Goal: Information Seeking & Learning: Learn about a topic

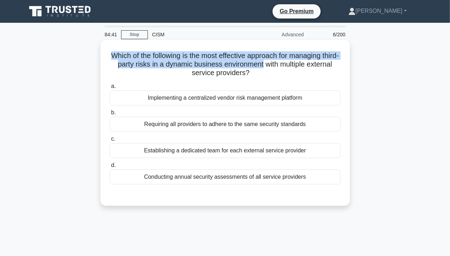
drag, startPoint x: 116, startPoint y: 56, endPoint x: 287, endPoint y: 64, distance: 171.0
click at [287, 64] on h5 "Which of the following is the most effective approach for managing third-party …" at bounding box center [225, 64] width 232 height 26
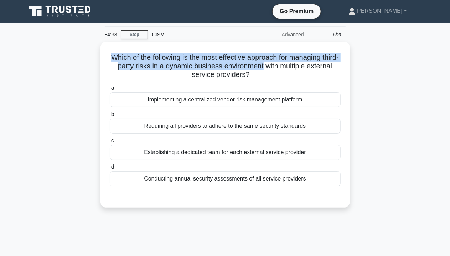
click at [74, 65] on div "Which of the following is the most effective approach for managing third-party …" at bounding box center [225, 129] width 406 height 175
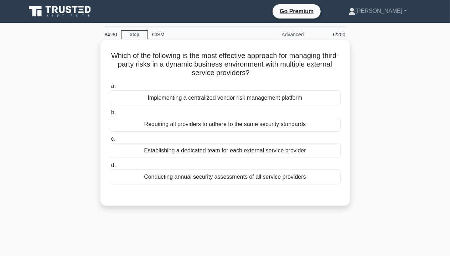
drag, startPoint x: 117, startPoint y: 56, endPoint x: 275, endPoint y: 71, distance: 158.3
click at [275, 71] on h5 "Which of the following is the most effective approach for managing third-party …" at bounding box center [225, 64] width 232 height 26
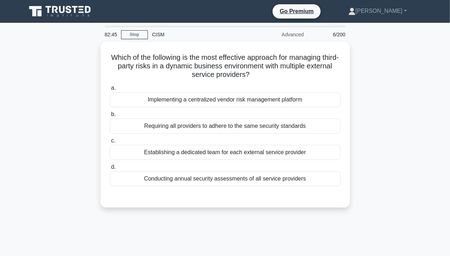
click at [378, 123] on div "Which of the following is the most effective approach for managing third-party …" at bounding box center [225, 129] width 406 height 175
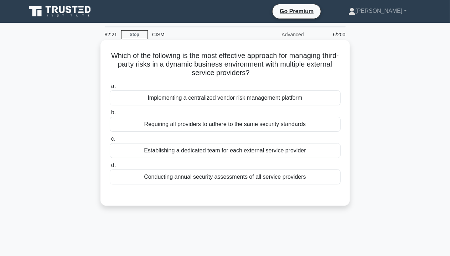
click at [270, 126] on div "Requiring all providers to adhere to the same security standards" at bounding box center [225, 124] width 231 height 15
click at [110, 115] on input "b. Requiring all providers to adhere to the same security standards" at bounding box center [110, 113] width 0 height 5
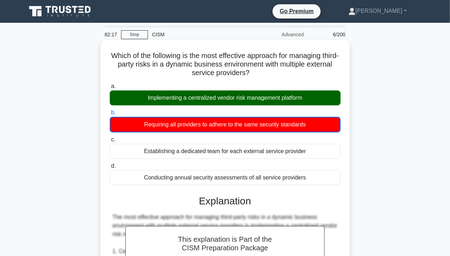
drag, startPoint x: 198, startPoint y: 98, endPoint x: 341, endPoint y: 98, distance: 143.3
click at [341, 98] on div "a. Implementing a centralized vendor risk management platform" at bounding box center [226, 94] width 240 height 24
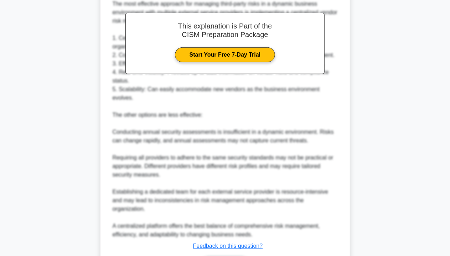
scroll to position [243, 0]
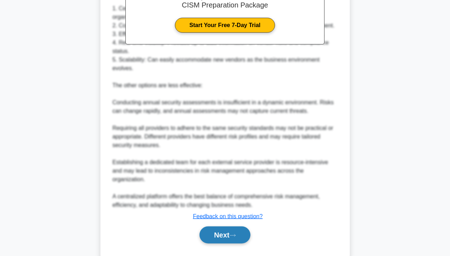
click at [230, 227] on button "Next" at bounding box center [225, 235] width 51 height 17
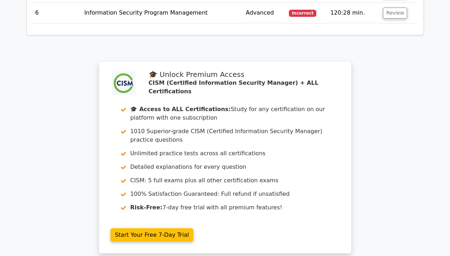
scroll to position [1105, 0]
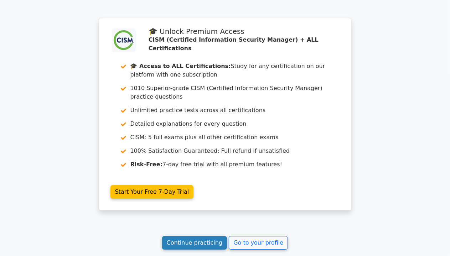
click at [170, 236] on link "Continue practicing" at bounding box center [194, 243] width 65 height 14
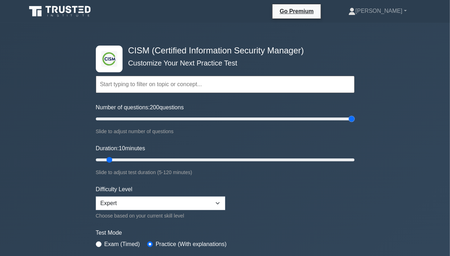
drag, startPoint x: 107, startPoint y: 119, endPoint x: 369, endPoint y: 123, distance: 261.8
type input "200"
click at [355, 123] on input "Number of questions: 200 questions" at bounding box center [225, 119] width 259 height 9
drag, startPoint x: 113, startPoint y: 159, endPoint x: 345, endPoint y: 208, distance: 237.3
type input "120"
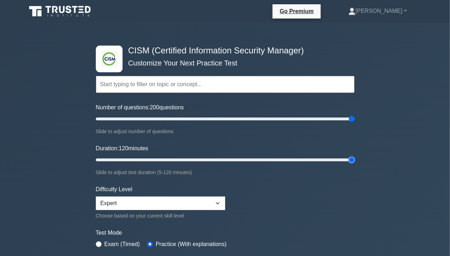
click at [355, 162] on input "Duration: 120 minutes" at bounding box center [225, 160] width 259 height 9
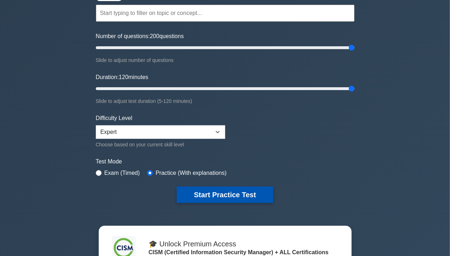
click at [225, 196] on button "Start Practice Test" at bounding box center [225, 195] width 96 height 16
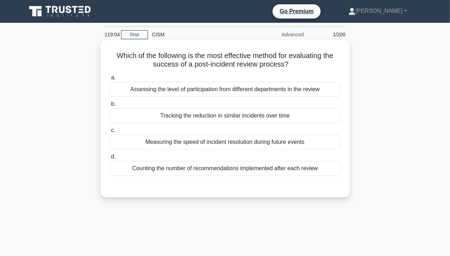
click at [228, 167] on div "Counting the number of recommendations implemented after each review" at bounding box center [225, 168] width 231 height 15
click at [110, 159] on input "d. Counting the number of recommendations implemented after each review" at bounding box center [110, 157] width 0 height 5
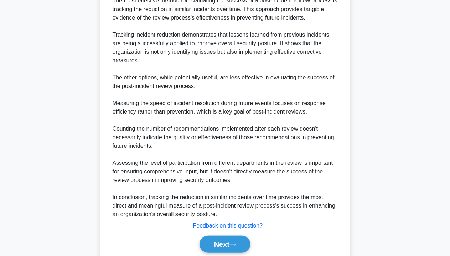
scroll to position [235, 0]
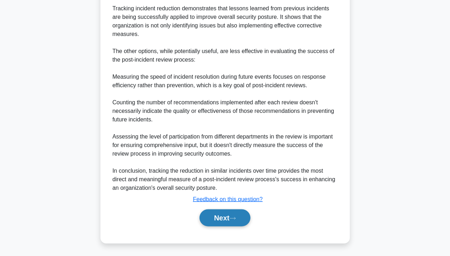
click at [235, 217] on icon at bounding box center [233, 219] width 6 height 4
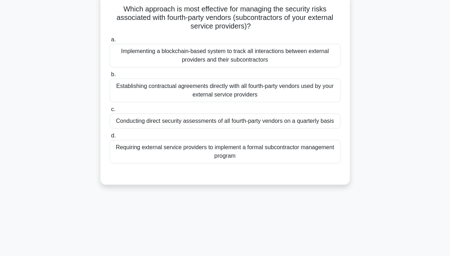
scroll to position [22, 0]
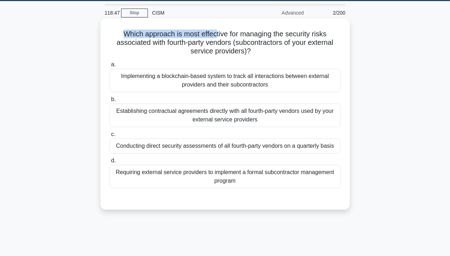
drag, startPoint x: 122, startPoint y: 35, endPoint x: 215, endPoint y: 37, distance: 92.7
click at [215, 37] on h5 "Which approach is most effective for managing the security risks associated wit…" at bounding box center [225, 43] width 232 height 26
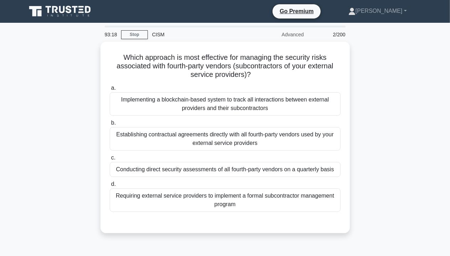
click at [365, 113] on div "Which approach is most effective for managing the security risks associated wit…" at bounding box center [225, 142] width 406 height 200
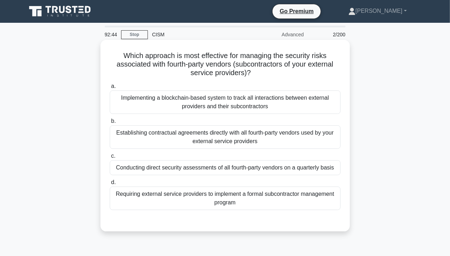
click at [240, 198] on div "Requiring external service providers to implement a formal subcontractor manage…" at bounding box center [225, 199] width 231 height 24
click at [110, 185] on input "d. Requiring external service providers to implement a formal subcontractor man…" at bounding box center [110, 182] width 0 height 5
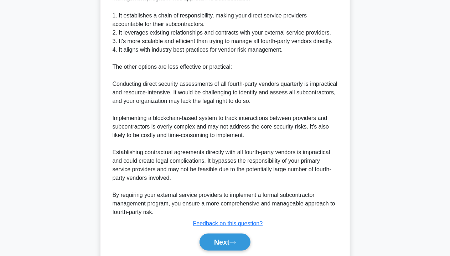
scroll to position [285, 0]
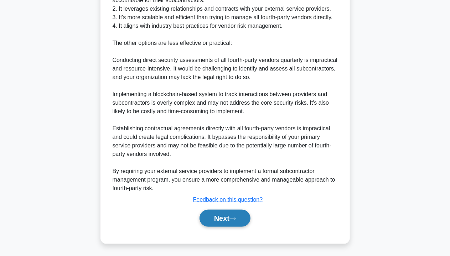
click at [216, 217] on button "Next" at bounding box center [225, 218] width 51 height 17
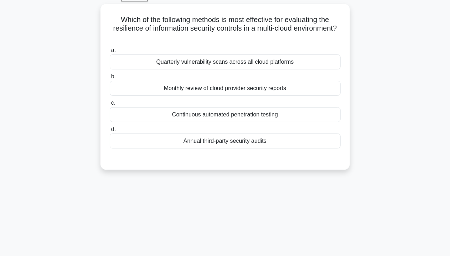
scroll to position [0, 0]
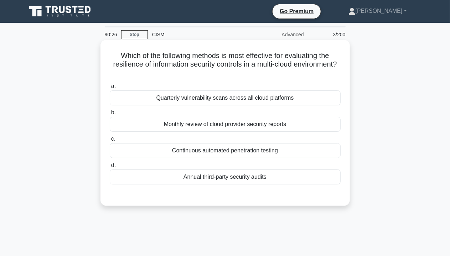
click at [252, 101] on div "Quarterly vulnerability scans across all cloud platforms" at bounding box center [225, 98] width 231 height 15
click at [110, 89] on input "a. Quarterly vulnerability scans across all cloud platforms" at bounding box center [110, 86] width 0 height 5
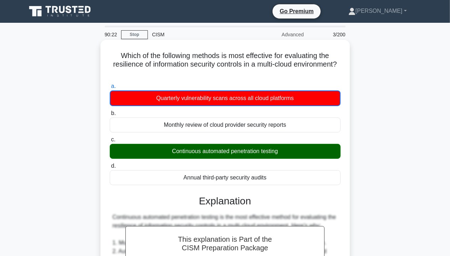
click at [292, 156] on div "Continuous automated penetration testing" at bounding box center [225, 151] width 231 height 15
click at [110, 142] on input "c. Continuous automated penetration testing" at bounding box center [110, 140] width 0 height 5
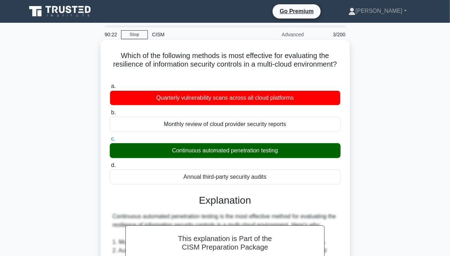
click at [292, 156] on div "Continuous automated penetration testing" at bounding box center [225, 150] width 231 height 15
click at [110, 142] on input "c. Continuous automated penetration testing" at bounding box center [110, 139] width 0 height 5
click at [292, 156] on div "Continuous automated penetration testing" at bounding box center [225, 150] width 231 height 15
click at [110, 142] on input "c. Continuous automated penetration testing" at bounding box center [110, 139] width 0 height 5
click at [292, 156] on div "Continuous automated penetration testing" at bounding box center [225, 150] width 231 height 15
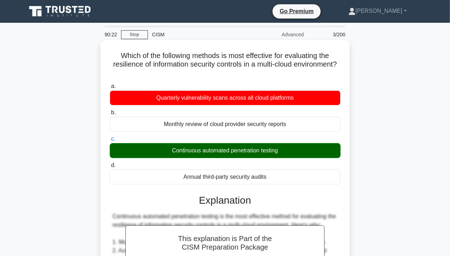
click at [110, 142] on input "c. Continuous automated penetration testing" at bounding box center [110, 139] width 0 height 5
click at [292, 156] on div "Continuous automated penetration testing" at bounding box center [225, 150] width 231 height 15
click at [110, 142] on input "c. Continuous automated penetration testing" at bounding box center [110, 139] width 0 height 5
click at [292, 156] on div "Continuous automated penetration testing" at bounding box center [225, 150] width 231 height 15
click at [110, 142] on input "c. Continuous automated penetration testing" at bounding box center [110, 139] width 0 height 5
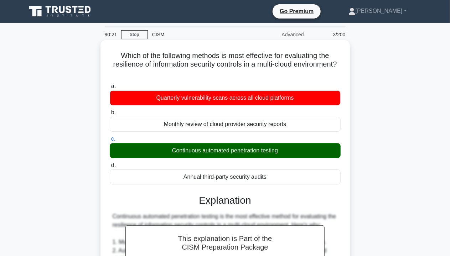
click at [292, 156] on div "Continuous automated penetration testing" at bounding box center [225, 150] width 231 height 15
click at [110, 142] on input "c. Continuous automated penetration testing" at bounding box center [110, 139] width 0 height 5
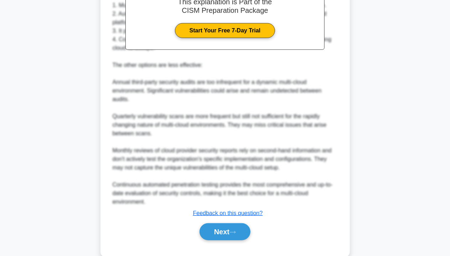
scroll to position [251, 0]
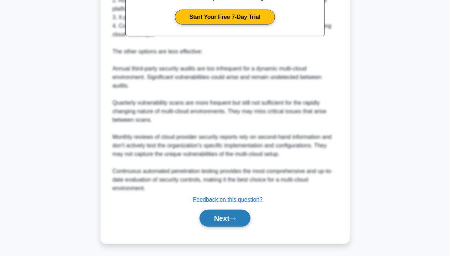
click at [225, 219] on button "Next" at bounding box center [225, 218] width 51 height 17
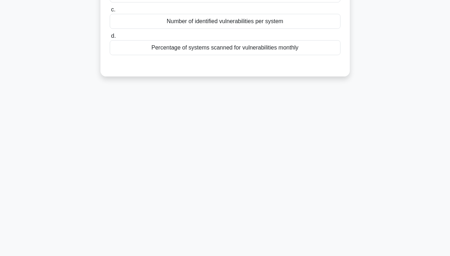
scroll to position [22, 0]
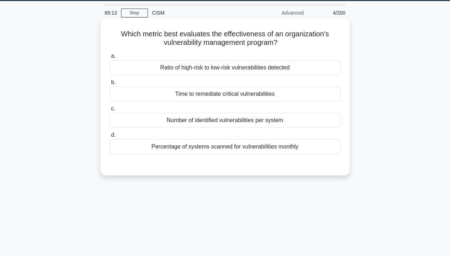
click at [237, 93] on div "Time to remediate critical vulnerabilities" at bounding box center [225, 94] width 231 height 15
click at [110, 85] on input "b. Time to remediate critical vulnerabilities" at bounding box center [110, 82] width 0 height 5
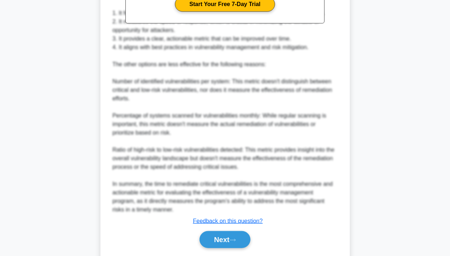
scroll to position [276, 0]
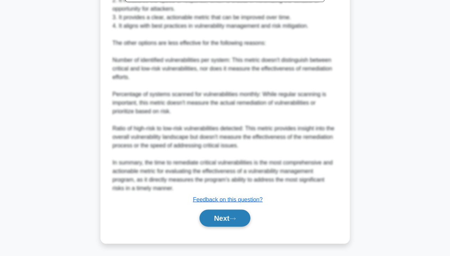
click at [227, 224] on button "Next" at bounding box center [225, 218] width 51 height 17
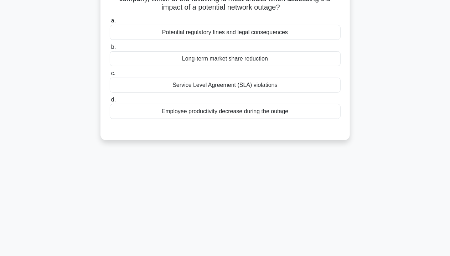
scroll to position [0, 0]
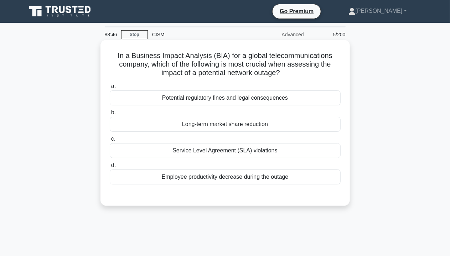
click at [255, 152] on div "Service Level Agreement (SLA) violations" at bounding box center [225, 150] width 231 height 15
click at [110, 142] on input "c. Service Level Agreement (SLA) violations" at bounding box center [110, 139] width 0 height 5
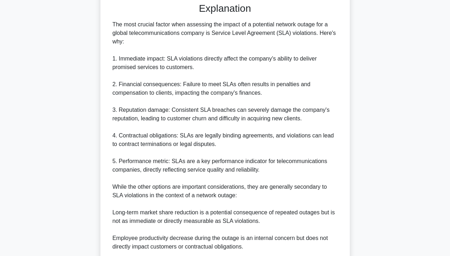
scroll to position [285, 0]
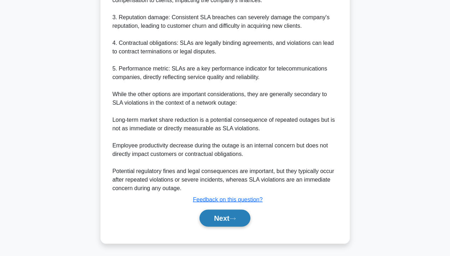
click at [241, 224] on button "Next" at bounding box center [225, 218] width 51 height 17
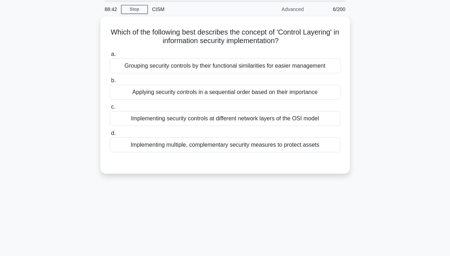
scroll to position [0, 0]
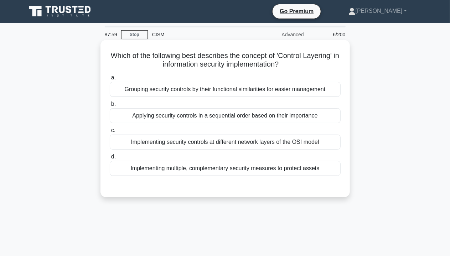
click at [324, 90] on div "Grouping security controls by their functional similarities for easier manageme…" at bounding box center [225, 89] width 231 height 15
click at [110, 80] on input "a. Grouping security controls by their functional similarities for easier manag…" at bounding box center [110, 78] width 0 height 5
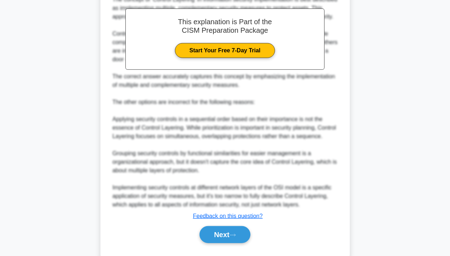
scroll to position [235, 0]
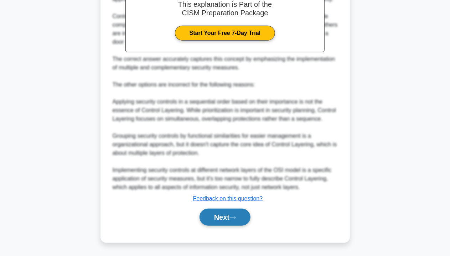
click at [241, 222] on button "Next" at bounding box center [225, 217] width 51 height 17
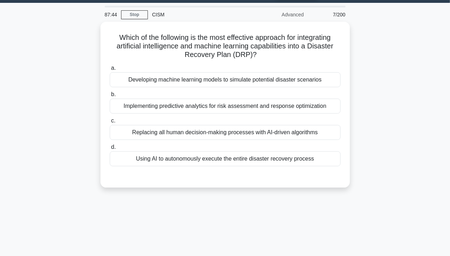
scroll to position [0, 0]
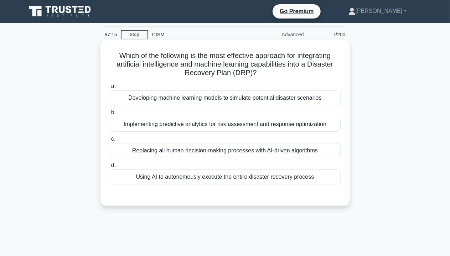
click at [322, 99] on div "Developing machine learning models to simulate potential disaster scenarios" at bounding box center [225, 98] width 231 height 15
click at [110, 89] on input "a. Developing machine learning models to simulate potential disaster scenarios" at bounding box center [110, 86] width 0 height 5
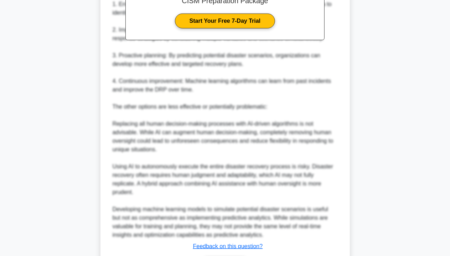
scroll to position [295, 0]
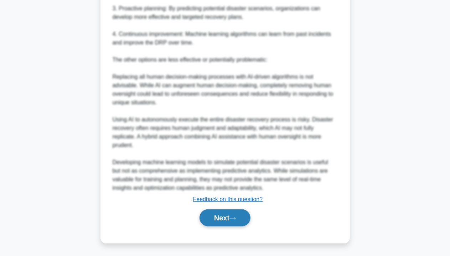
click at [246, 216] on button "Next" at bounding box center [225, 218] width 51 height 17
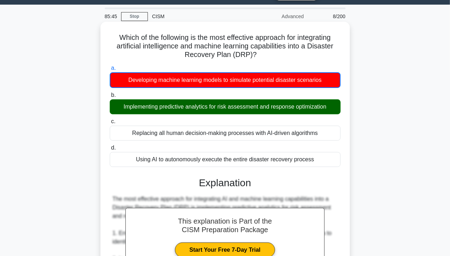
scroll to position [0, 0]
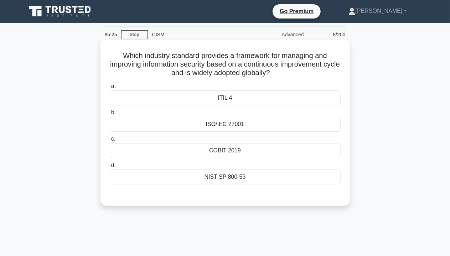
click at [231, 124] on div "ISO/IEC 27001" at bounding box center [225, 124] width 231 height 15
click at [110, 115] on input "b. ISO/IEC 27001" at bounding box center [110, 113] width 0 height 5
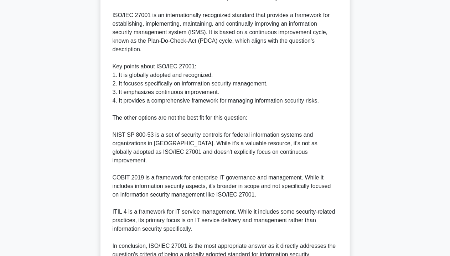
scroll to position [285, 0]
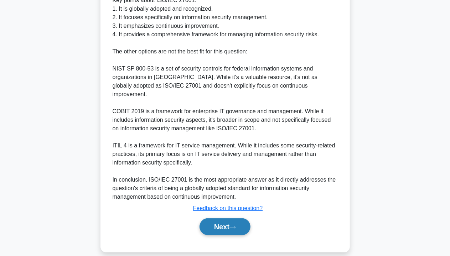
click at [223, 219] on button "Next" at bounding box center [225, 227] width 51 height 17
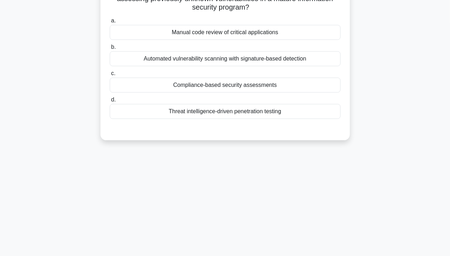
scroll to position [0, 0]
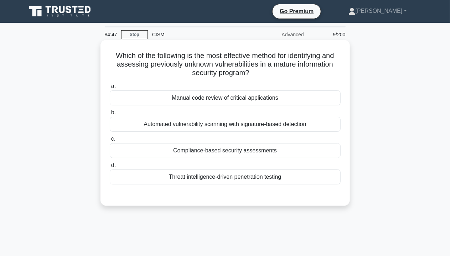
click at [224, 176] on div "Threat intelligence-driven penetration testing" at bounding box center [225, 177] width 231 height 15
click at [110, 168] on input "d. Threat intelligence-driven penetration testing" at bounding box center [110, 165] width 0 height 5
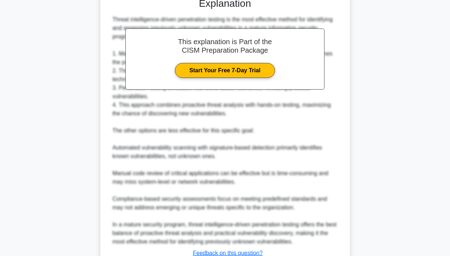
scroll to position [251, 0]
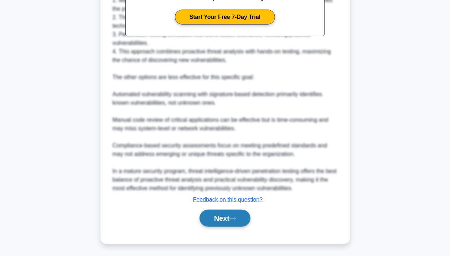
click at [221, 214] on button "Next" at bounding box center [225, 218] width 51 height 17
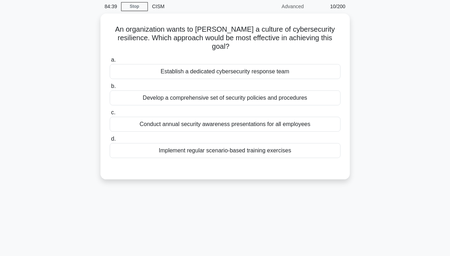
scroll to position [0, 0]
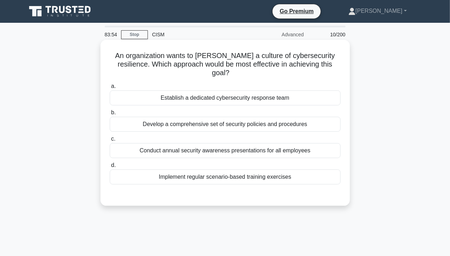
click at [242, 173] on div "Implement regular scenario-based training exercises" at bounding box center [225, 177] width 231 height 15
click at [110, 168] on input "d. Implement regular scenario-based training exercises" at bounding box center [110, 165] width 0 height 5
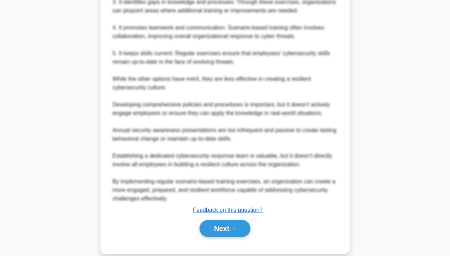
scroll to position [293, 0]
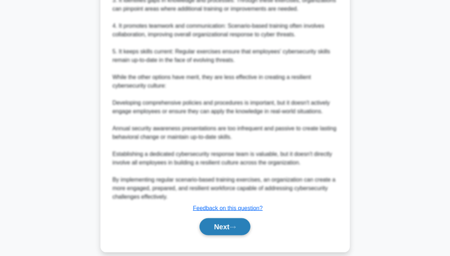
click at [222, 219] on button "Next" at bounding box center [225, 227] width 51 height 17
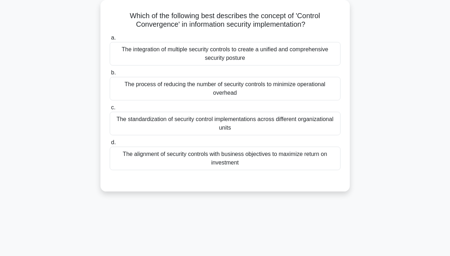
scroll to position [0, 0]
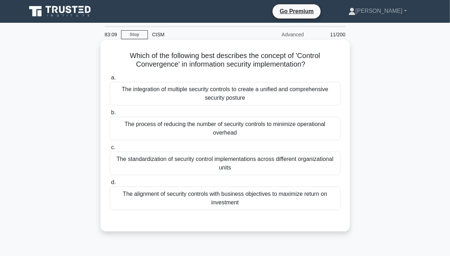
click at [231, 93] on div "The integration of multiple security controls to create a unified and comprehen…" at bounding box center [225, 94] width 231 height 24
click at [110, 80] on input "a. The integration of multiple security controls to create a unified and compre…" at bounding box center [110, 78] width 0 height 5
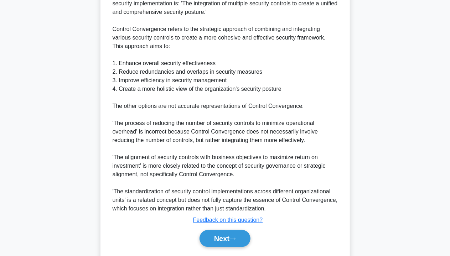
scroll to position [268, 0]
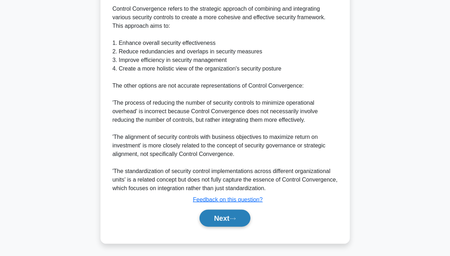
click at [229, 221] on button "Next" at bounding box center [225, 218] width 51 height 17
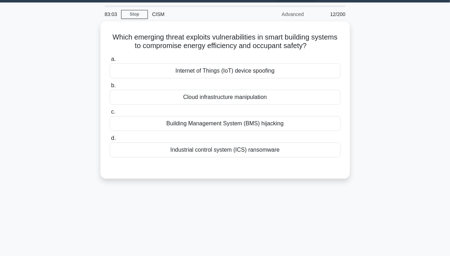
scroll to position [0, 0]
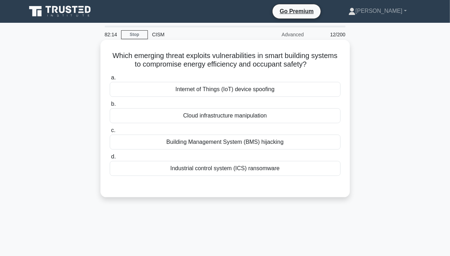
click at [265, 133] on label "c. Building Management System (BMS) hijacking" at bounding box center [225, 138] width 231 height 24
click at [110, 133] on input "c. Building Management System (BMS) hijacking" at bounding box center [110, 130] width 0 height 5
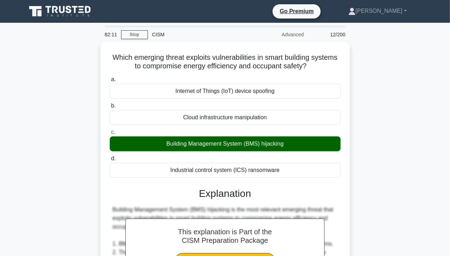
scroll to position [242, 0]
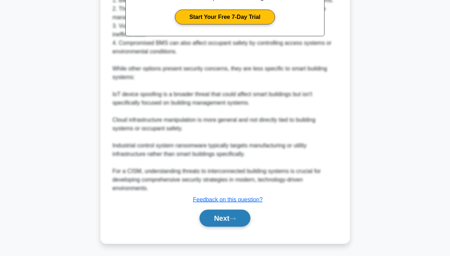
click at [218, 222] on button "Next" at bounding box center [225, 218] width 51 height 17
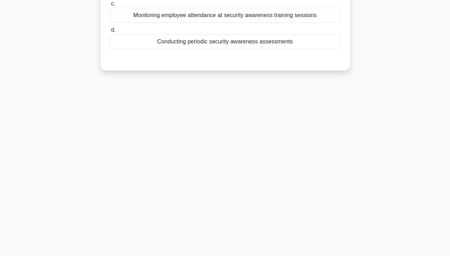
scroll to position [0, 0]
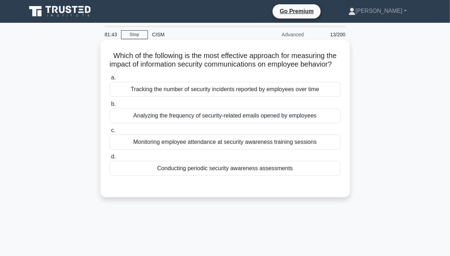
click at [282, 176] on div "Conducting periodic security awareness assessments" at bounding box center [225, 168] width 231 height 15
click at [110, 159] on input "d. Conducting periodic security awareness assessments" at bounding box center [110, 157] width 0 height 5
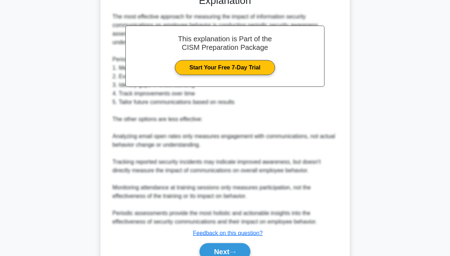
scroll to position [234, 0]
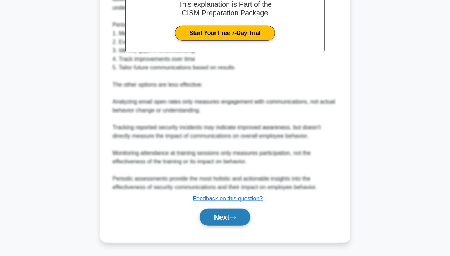
click at [222, 221] on button "Next" at bounding box center [225, 217] width 51 height 17
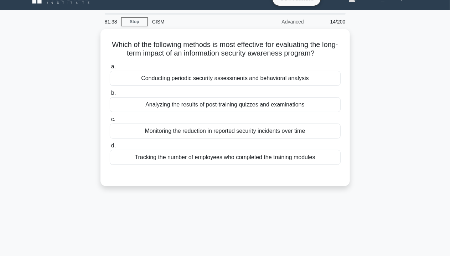
scroll to position [0, 0]
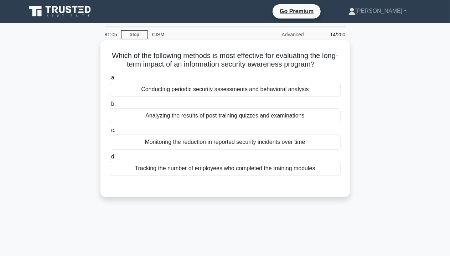
click at [207, 93] on div "Conducting periodic security assessments and behavioral analysis" at bounding box center [225, 89] width 231 height 15
click at [110, 80] on input "a. Conducting periodic security assessments and behavioral analysis" at bounding box center [110, 78] width 0 height 5
